Goal: Transaction & Acquisition: Purchase product/service

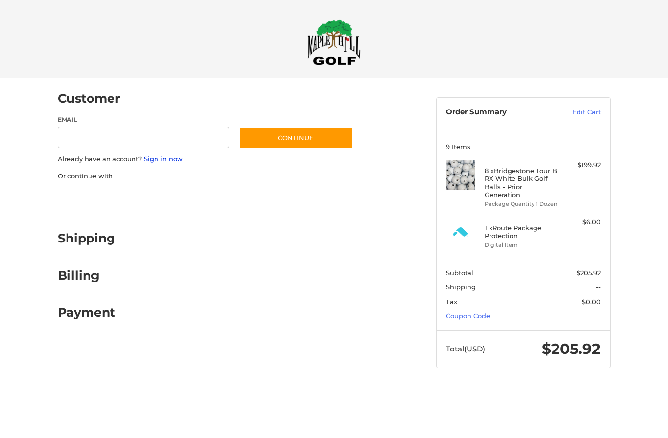
click at [166, 156] on link "Sign in now" at bounding box center [163, 159] width 39 height 8
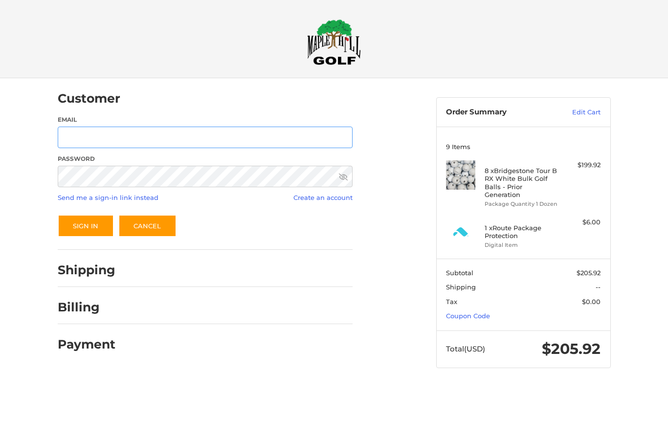
click at [268, 127] on input "Email" at bounding box center [205, 138] width 295 height 22
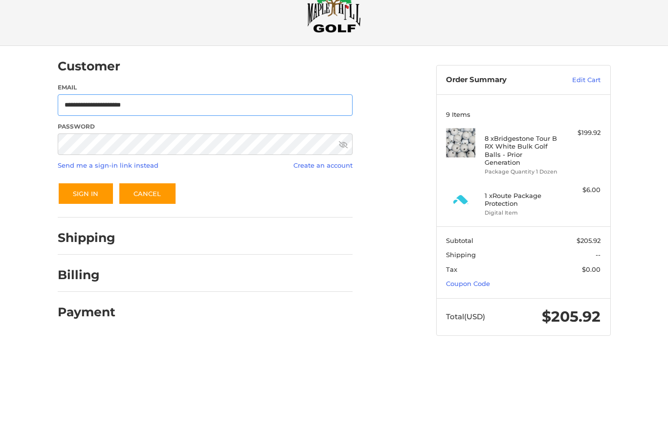
type input "**********"
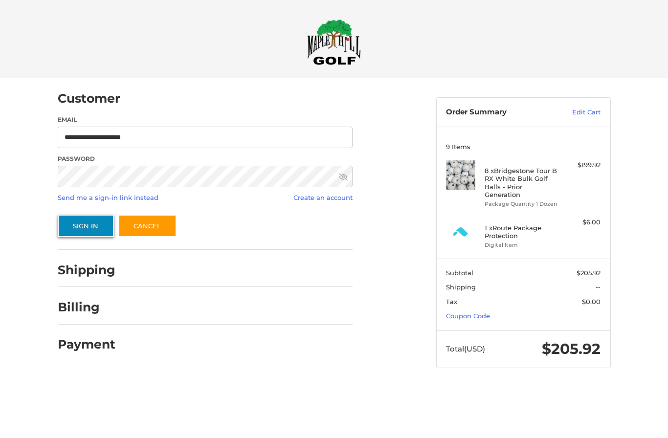
click at [87, 225] on button "Sign In" at bounding box center [86, 226] width 56 height 23
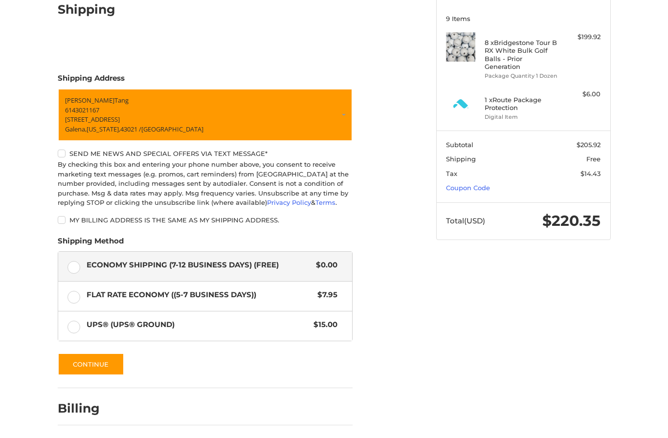
scroll to position [127, 0]
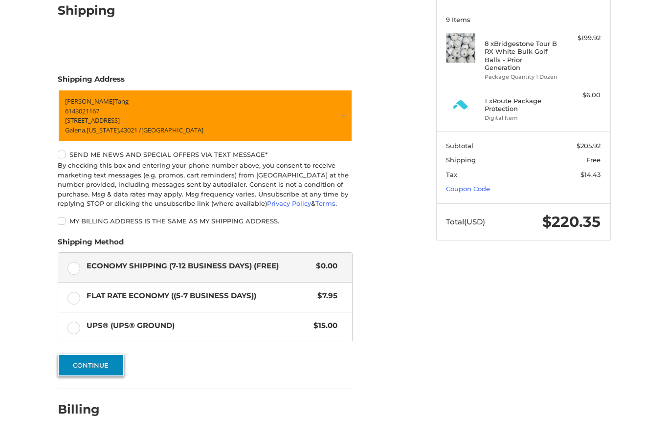
click at [102, 374] on button "Continue" at bounding box center [91, 365] width 67 height 23
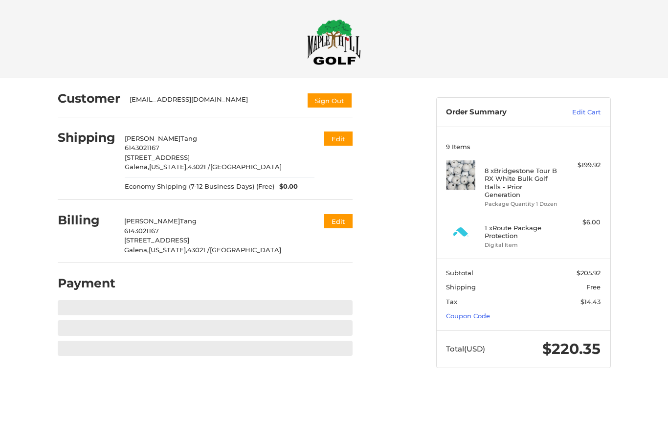
scroll to position [0, 0]
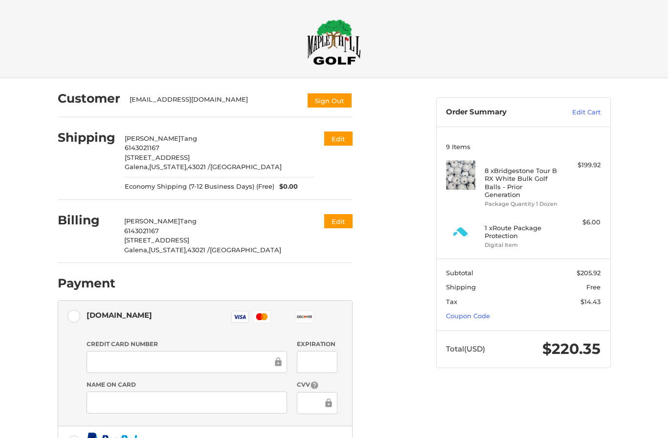
click at [529, 224] on h4 "1 x Route Package Protection" at bounding box center [522, 232] width 75 height 16
click at [581, 115] on link "Edit Cart" at bounding box center [575, 113] width 49 height 10
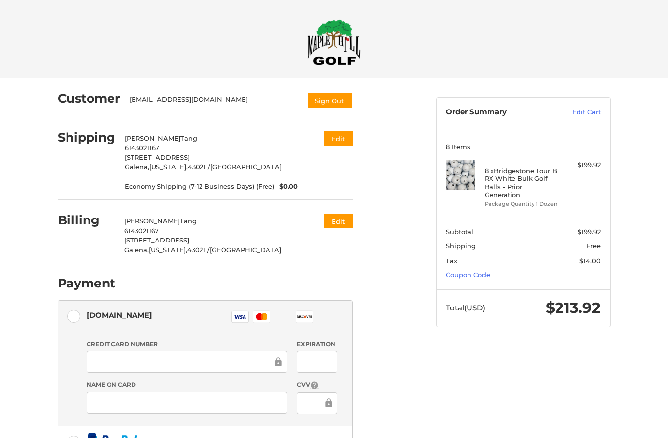
click at [213, 375] on div "Credit Card Number Expiration Name on Card CVV" at bounding box center [212, 381] width 261 height 82
click at [235, 354] on div at bounding box center [187, 362] width 201 height 22
